Goal: Navigation & Orientation: Go to known website

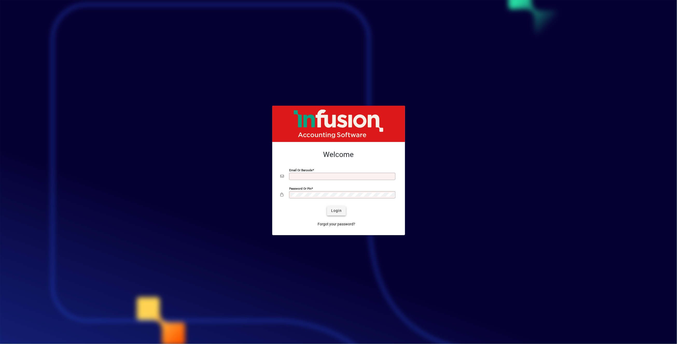
type input "**********"
click at [334, 209] on span "Login" at bounding box center [336, 210] width 11 height 5
